Goal: Transaction & Acquisition: Book appointment/travel/reservation

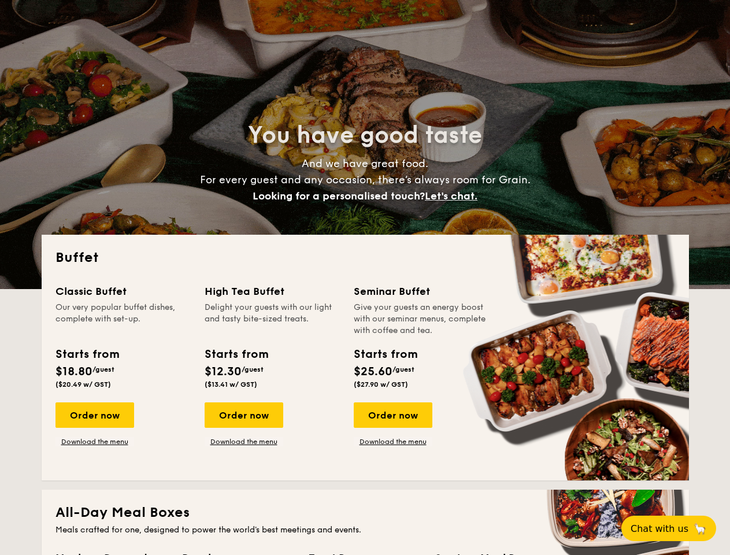
select select
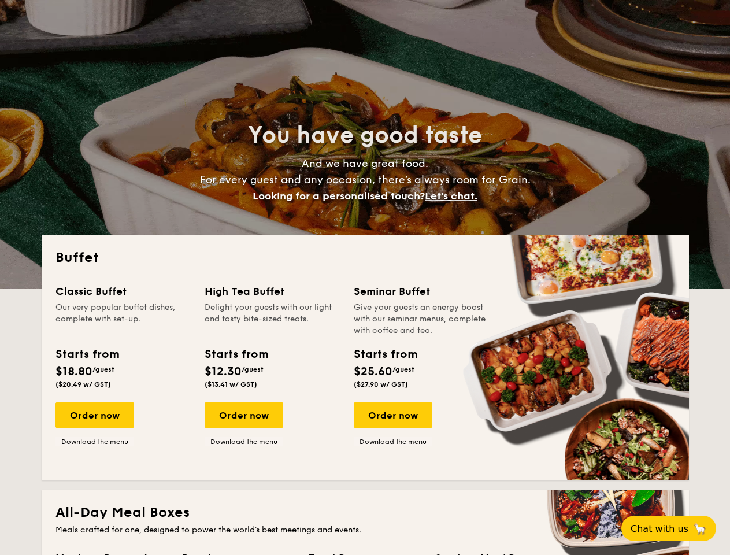
click at [365, 278] on div "Buffet Classic Buffet Our very popular buffet dishes, complete with set-up. Sta…" at bounding box center [366, 358] width 648 height 246
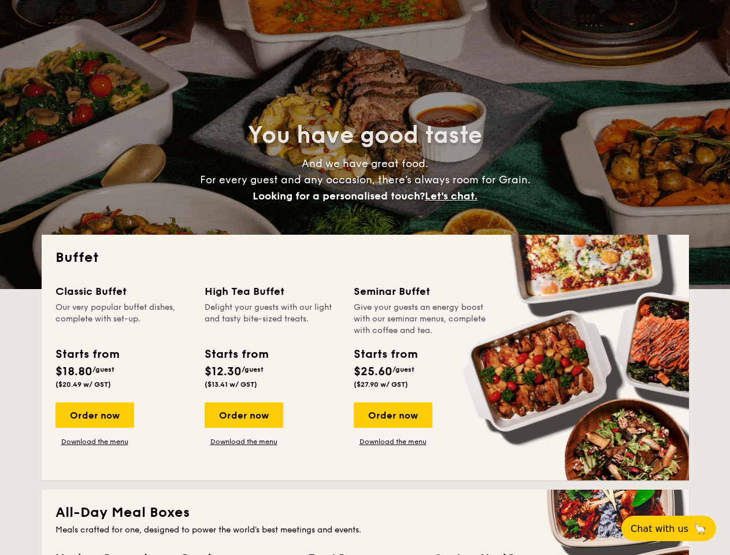
click at [455, 196] on span "Let's chat." at bounding box center [451, 196] width 53 height 13
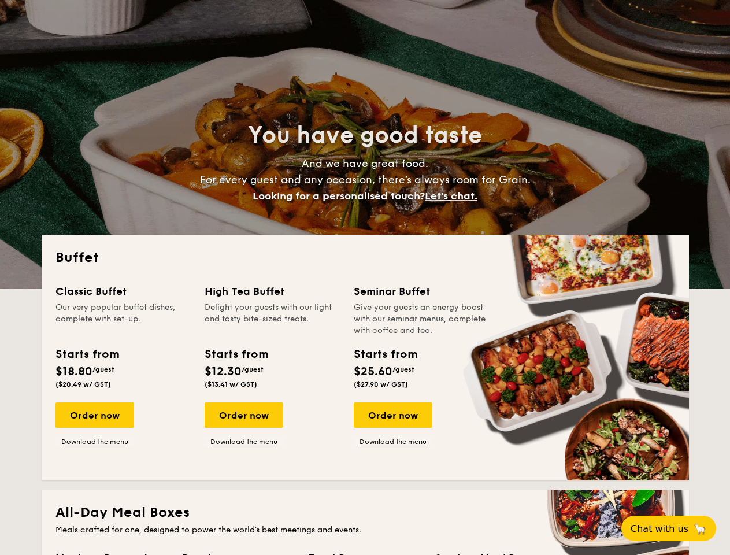
scroll to position [1534, 0]
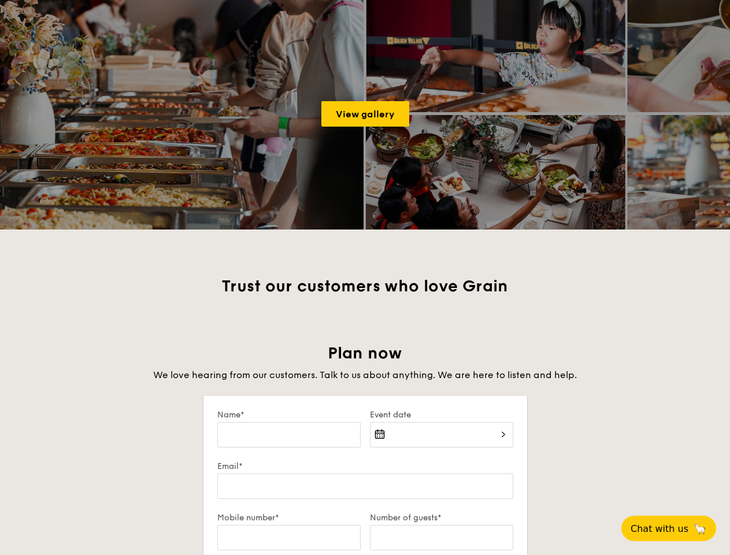
click at [675, 529] on span "Chat with us" at bounding box center [660, 528] width 58 height 11
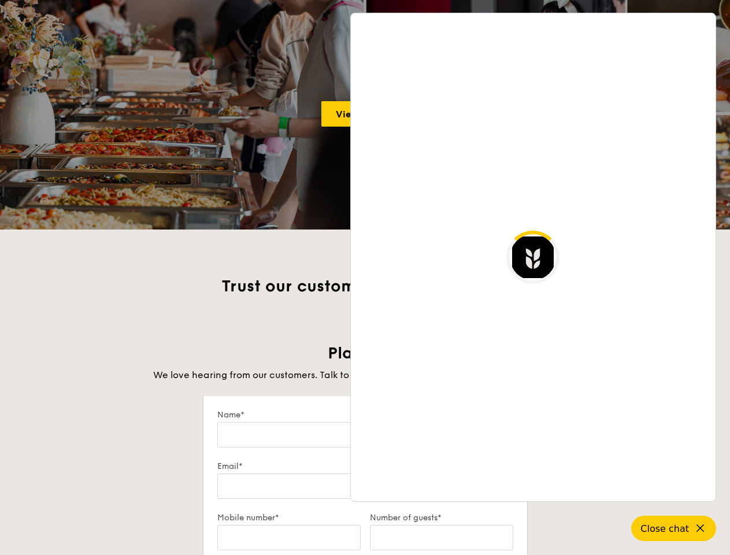
scroll to position [1871, 0]
